Goal: Task Accomplishment & Management: Manage account settings

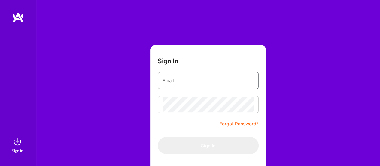
type input "[EMAIL_ADDRESS][DOMAIN_NAME]"
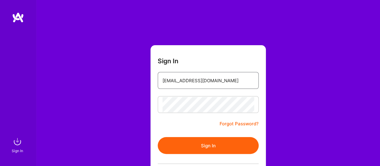
click at [165, 74] on input "[EMAIL_ADDRESS][DOMAIN_NAME]" at bounding box center [208, 80] width 91 height 15
click at [202, 57] on form "Sign In [EMAIL_ADDRESS][DOMAIN_NAME] Forgot Password? Sign In Continue with Goo…" at bounding box center [208, 133] width 115 height 176
click at [222, 146] on button "Sign In" at bounding box center [208, 145] width 101 height 17
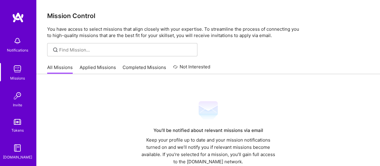
click at [91, 66] on link "Applied Missions" at bounding box center [98, 69] width 36 height 10
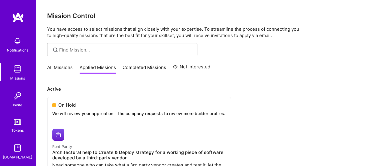
click at [151, 69] on link "Completed Missions" at bounding box center [145, 69] width 44 height 10
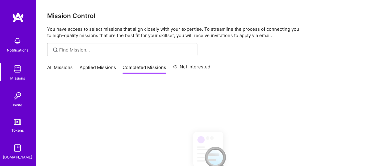
click at [58, 68] on link "All Missions" at bounding box center [60, 69] width 26 height 10
